Goal: Task Accomplishment & Management: Use online tool/utility

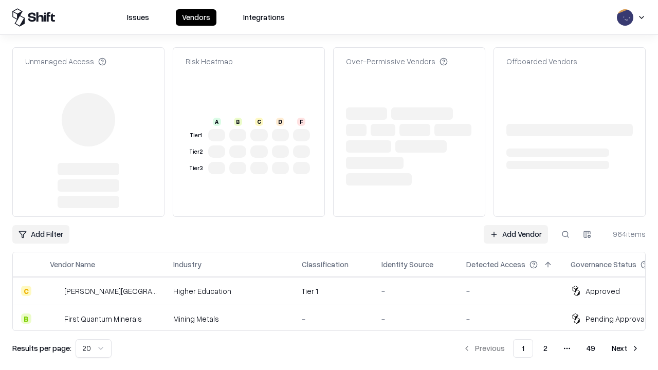
click at [516, 225] on link "Add Vendor" at bounding box center [516, 234] width 64 height 19
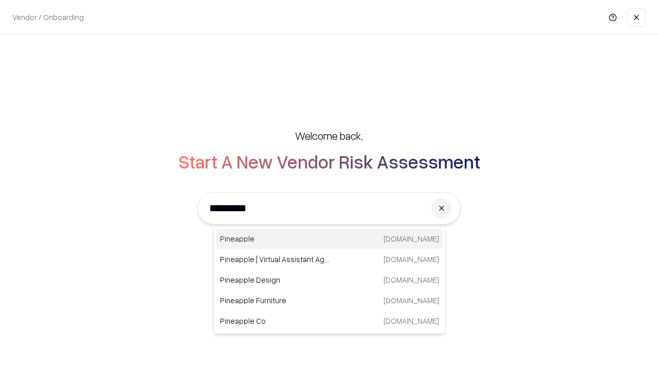
click at [330, 239] on div "Pineapple pineappleenergy.com" at bounding box center [329, 239] width 227 height 21
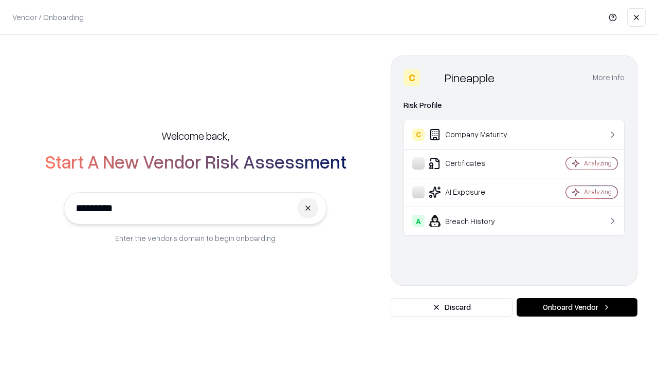
type input "*********"
click at [577, 308] on button "Onboard Vendor" at bounding box center [577, 307] width 121 height 19
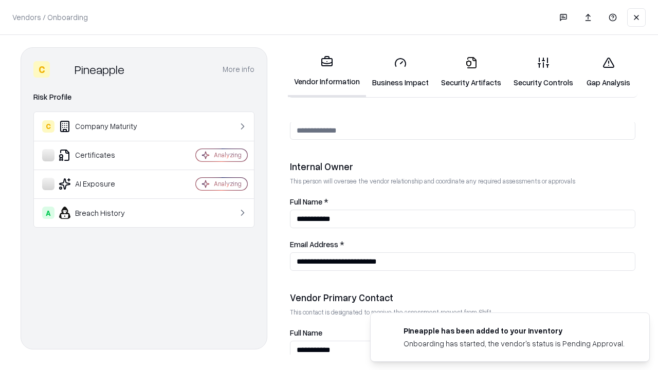
scroll to position [533, 0]
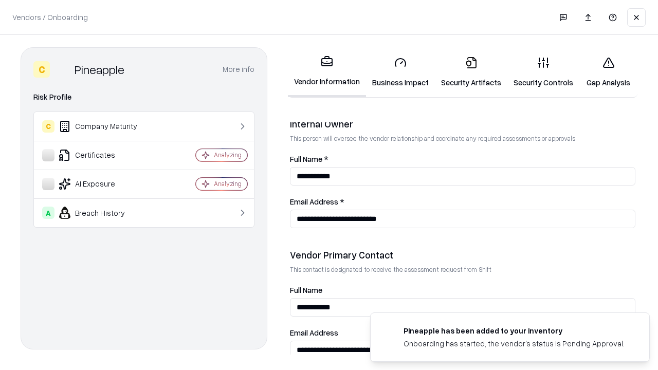
click at [401, 72] on link "Business Impact" at bounding box center [400, 72] width 69 height 48
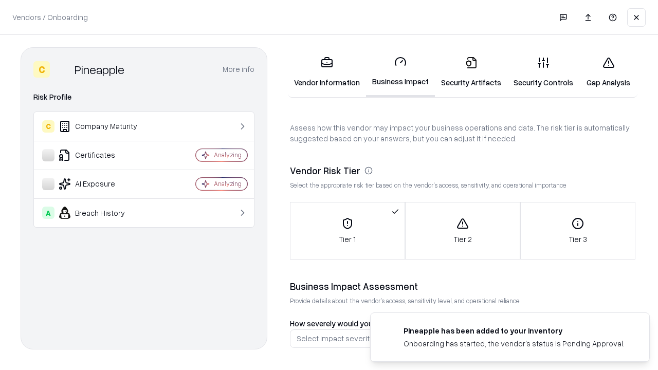
click at [471, 72] on link "Security Artifacts" at bounding box center [471, 72] width 73 height 48
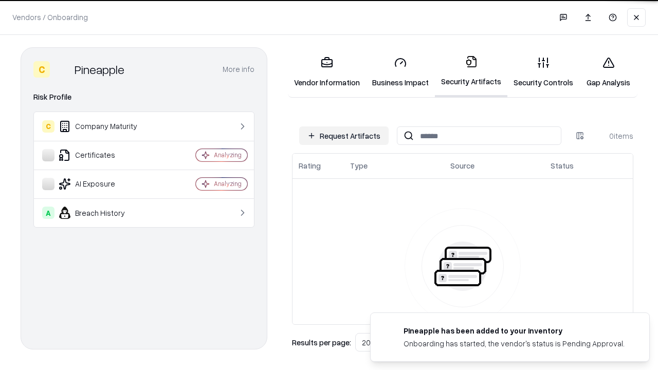
click at [344, 136] on button "Request Artifacts" at bounding box center [343, 136] width 89 height 19
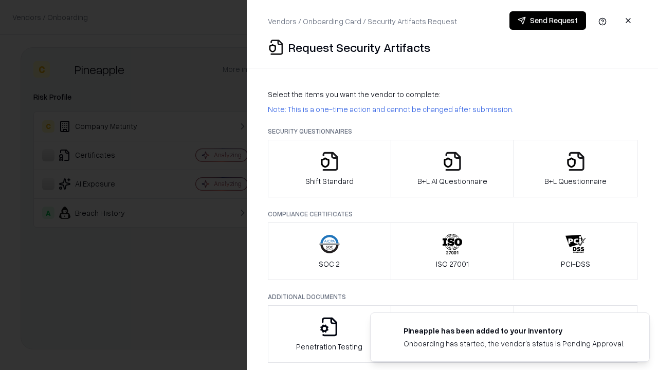
click at [329, 169] on icon "button" at bounding box center [329, 161] width 21 height 21
click at [548, 21] on button "Send Request" at bounding box center [548, 20] width 77 height 19
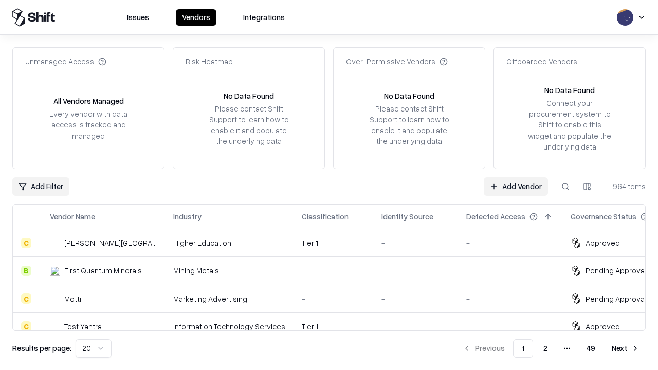
click at [566, 186] on button at bounding box center [565, 186] width 19 height 19
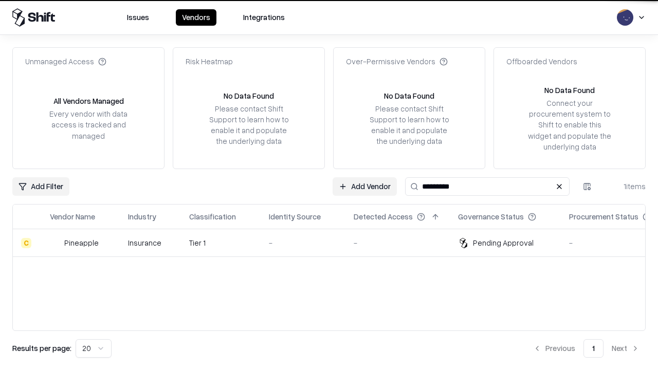
type input "*********"
click at [335, 243] on div "-" at bounding box center [303, 243] width 68 height 11
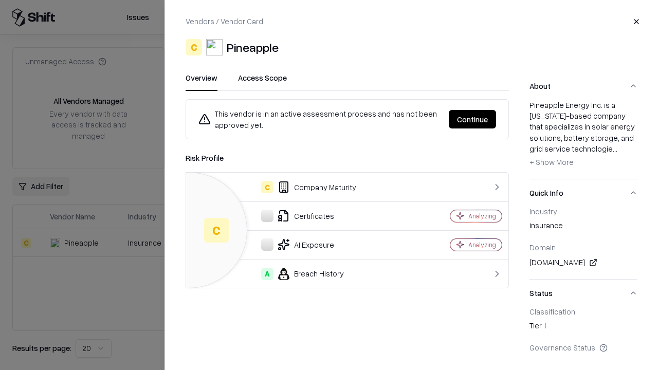
click at [473, 119] on button "Continue" at bounding box center [472, 119] width 47 height 19
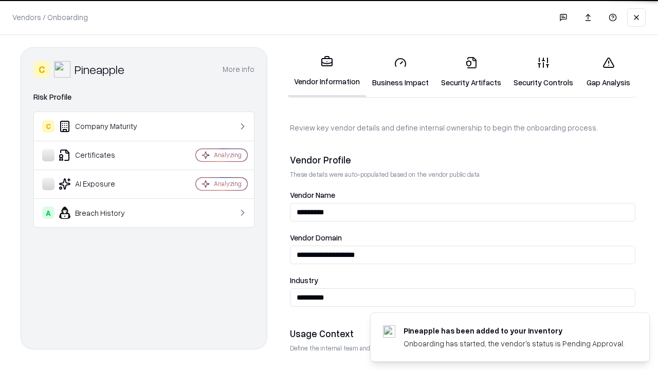
click at [471, 72] on link "Security Artifacts" at bounding box center [471, 72] width 73 height 48
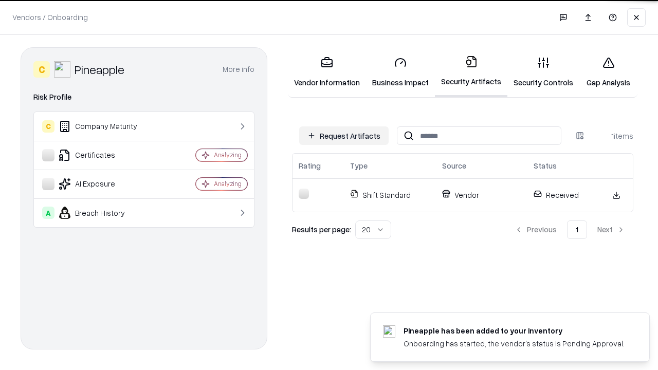
click at [544, 72] on link "Security Controls" at bounding box center [544, 72] width 72 height 48
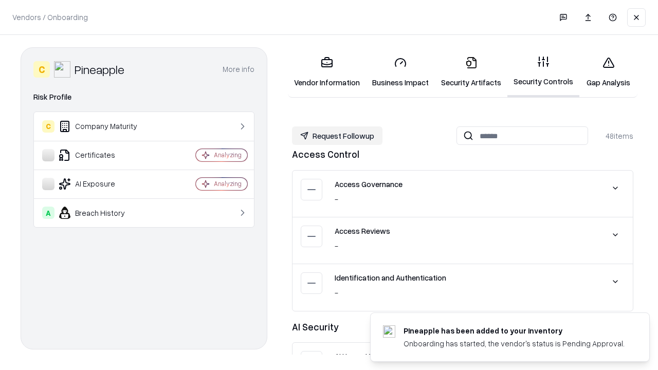
click at [337, 136] on button "Request Followup" at bounding box center [337, 136] width 91 height 19
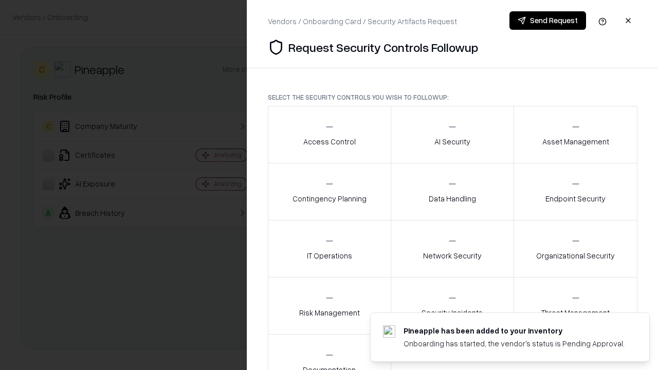
click at [329, 135] on div "Access Control" at bounding box center [329, 134] width 52 height 25
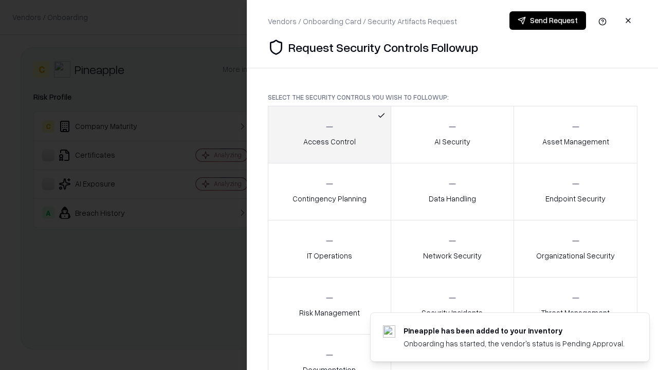
click at [548, 21] on button "Send Request" at bounding box center [548, 20] width 77 height 19
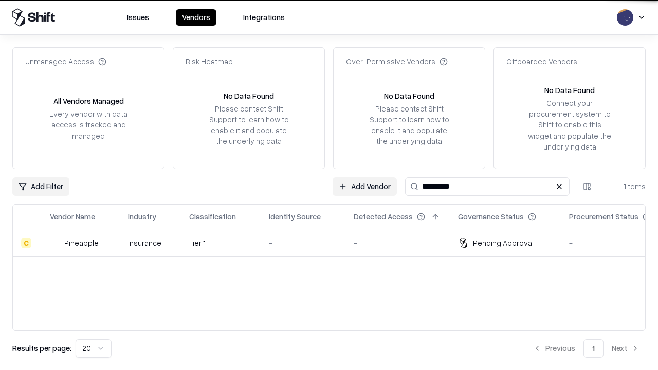
type input "*********"
click at [335, 243] on div "-" at bounding box center [303, 243] width 68 height 11
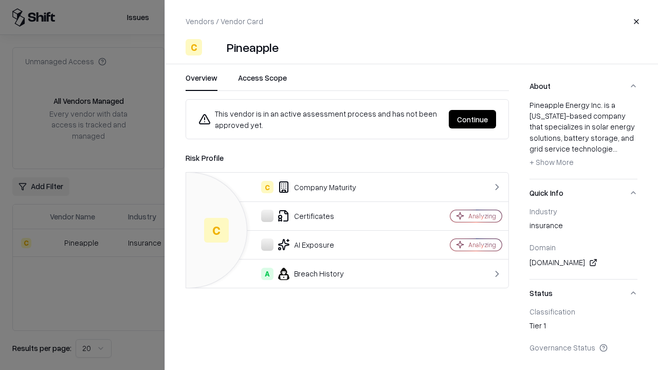
click at [473, 119] on button "Continue" at bounding box center [472, 119] width 47 height 19
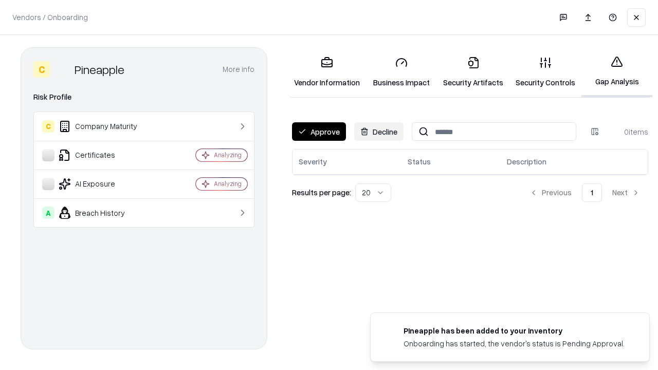
click at [319, 132] on button "Approve" at bounding box center [319, 131] width 54 height 19
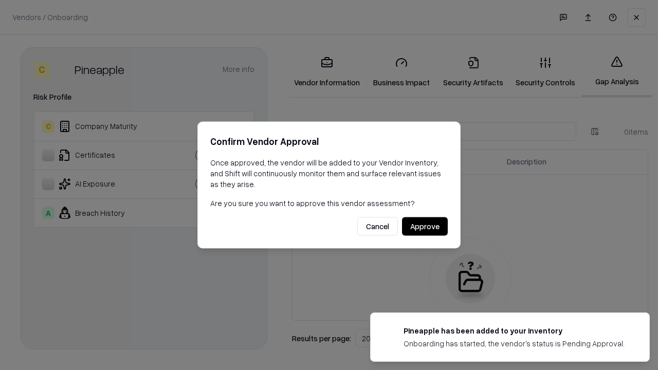
click at [425, 226] on button "Approve" at bounding box center [425, 227] width 46 height 19
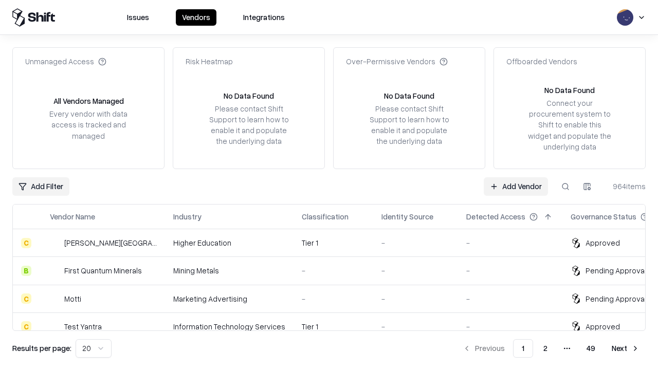
type input "*********"
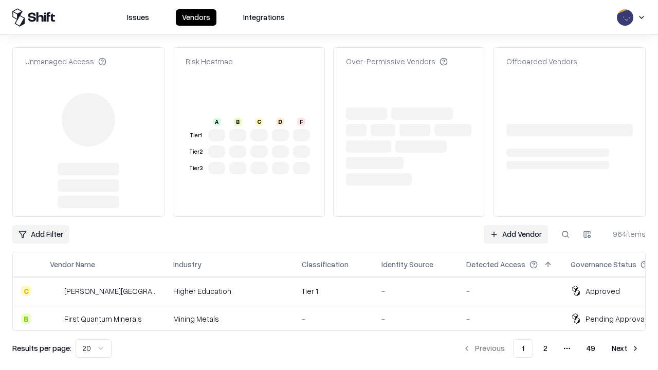
click at [516, 225] on link "Add Vendor" at bounding box center [516, 234] width 64 height 19
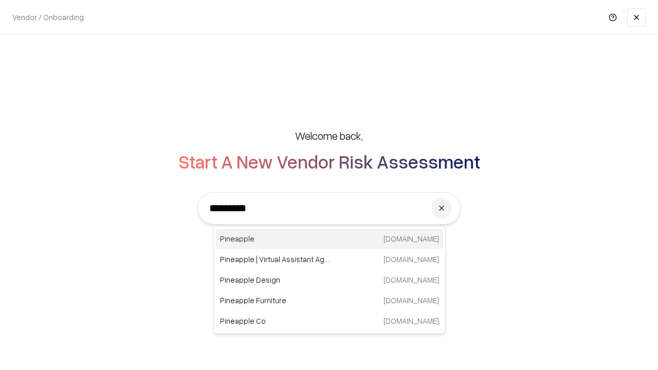
click at [330, 239] on div "Pineapple pineappleenergy.com" at bounding box center [329, 239] width 227 height 21
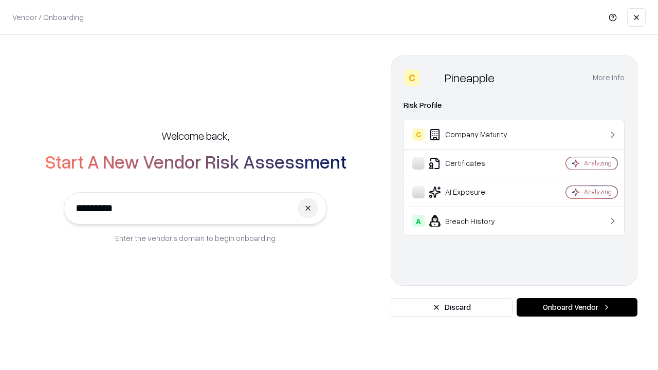
type input "*********"
click at [577, 308] on button "Onboard Vendor" at bounding box center [577, 307] width 121 height 19
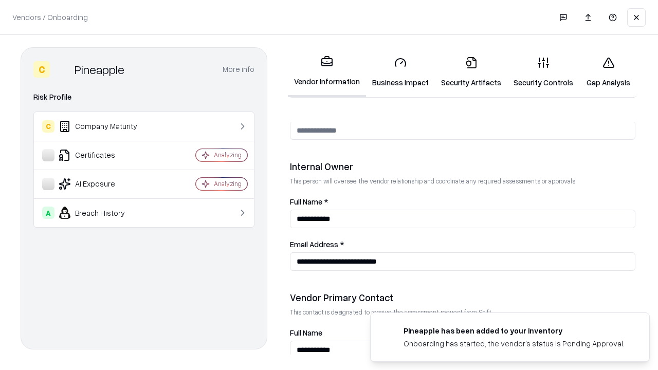
scroll to position [533, 0]
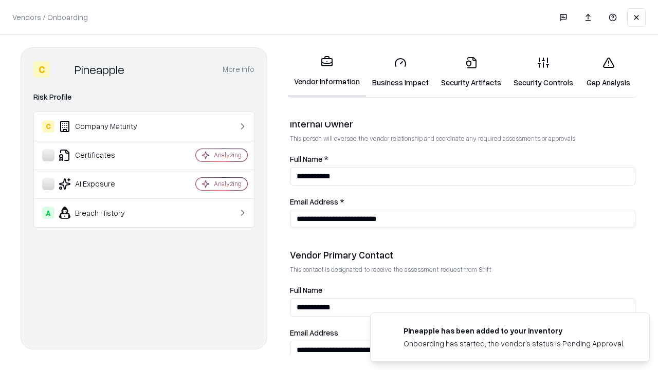
click at [608, 72] on link "Gap Analysis" at bounding box center [609, 72] width 58 height 48
